Goal: Information Seeking & Learning: Find specific page/section

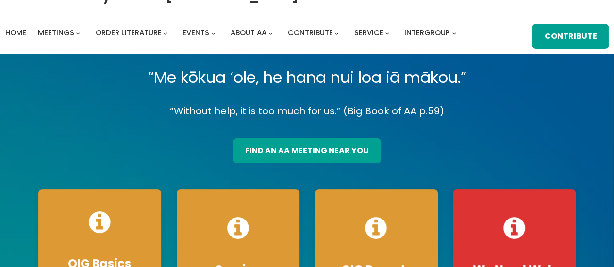
scroll to position [16, 0]
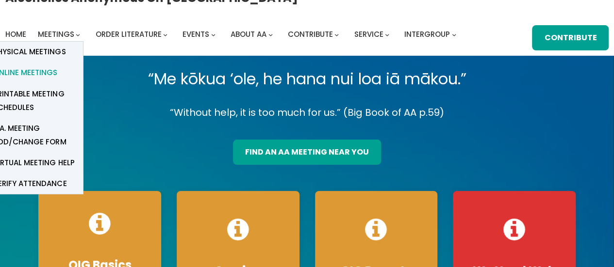
click at [31, 72] on span "Online Meetings" at bounding box center [25, 73] width 64 height 14
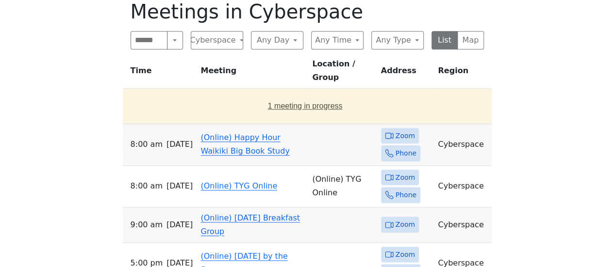
scroll to position [437, 0]
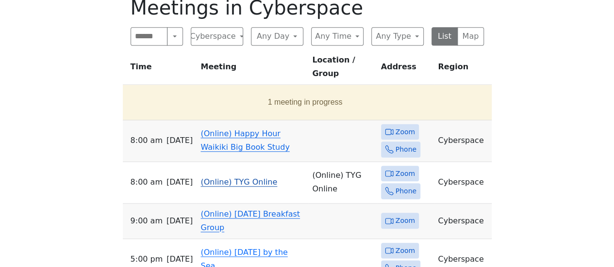
click at [403, 168] on span "Zoom" at bounding box center [404, 174] width 19 height 12
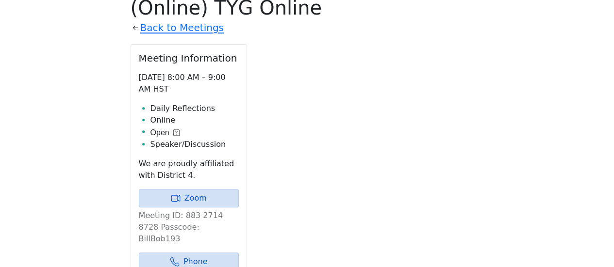
scroll to position [425, 0]
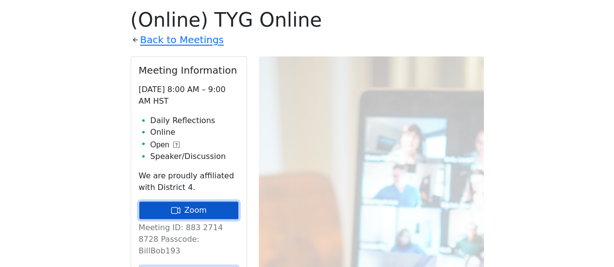
click at [190, 207] on link "Zoom" at bounding box center [189, 210] width 100 height 18
